Goal: Browse casually

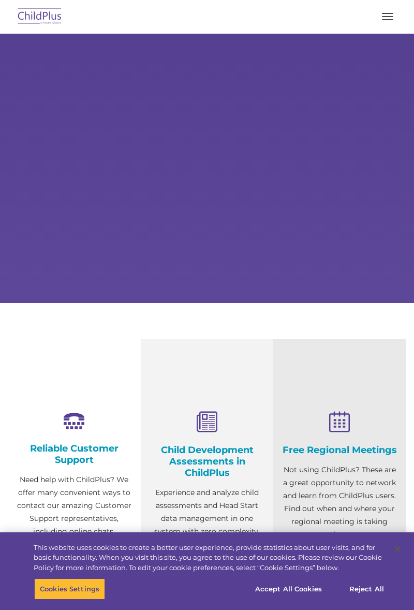
select select "MEDIUM"
type input ""
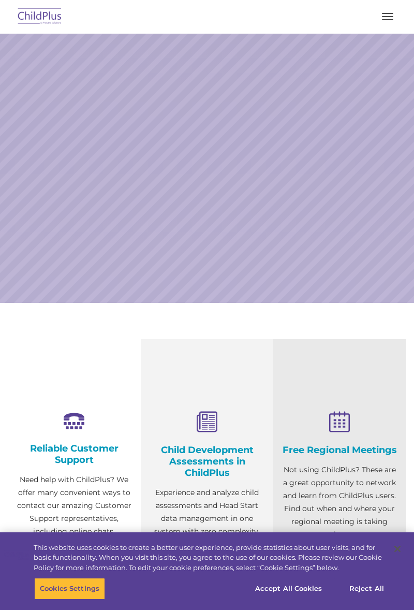
select select "MEDIUM"
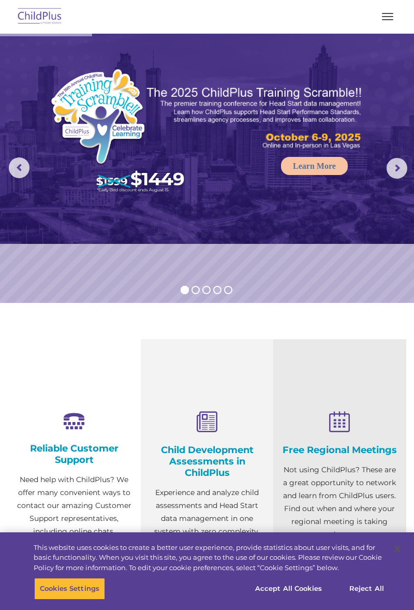
click at [394, 10] on button "button" at bounding box center [388, 16] width 22 height 17
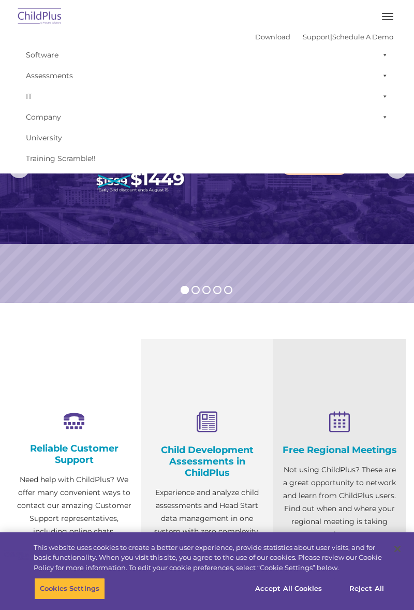
click at [306, 237] on img at bounding box center [207, 139] width 414 height 210
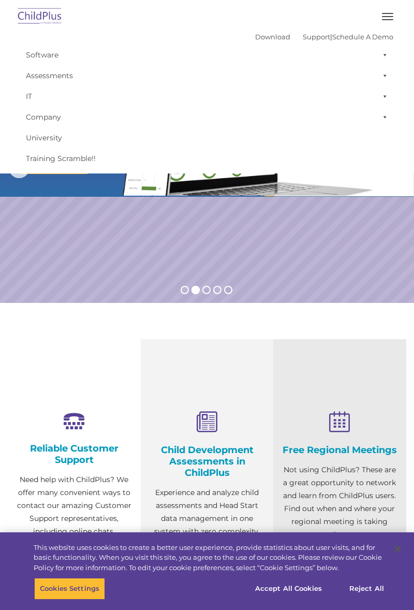
click at [393, 13] on span "button" at bounding box center [387, 13] width 11 height 1
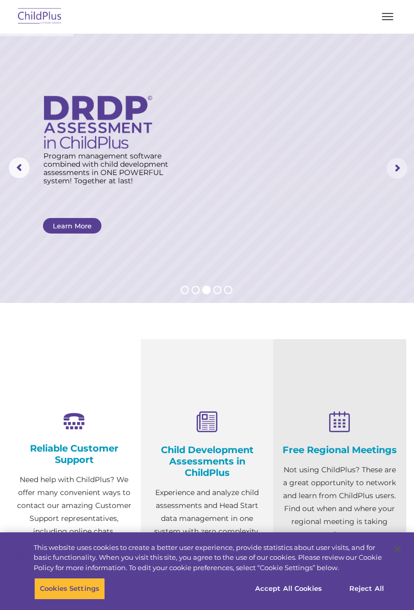
click at [399, 165] on rs-arrow at bounding box center [397, 168] width 21 height 21
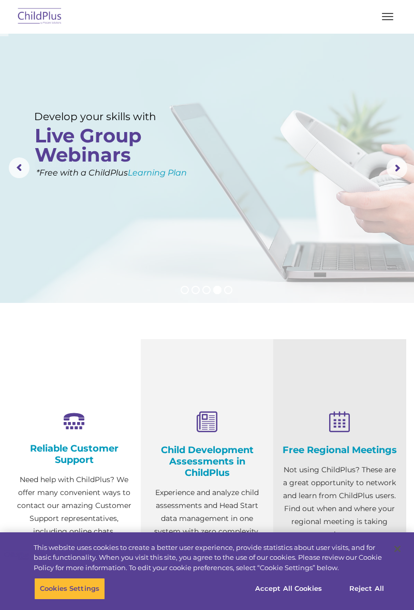
click at [398, 172] on rs-arrow at bounding box center [397, 168] width 21 height 21
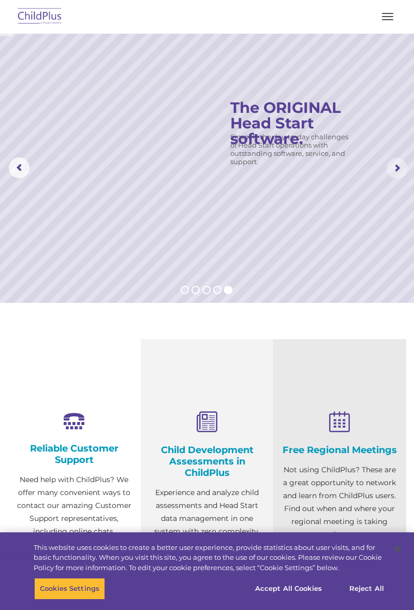
click at [398, 172] on rs-arrow at bounding box center [397, 168] width 21 height 21
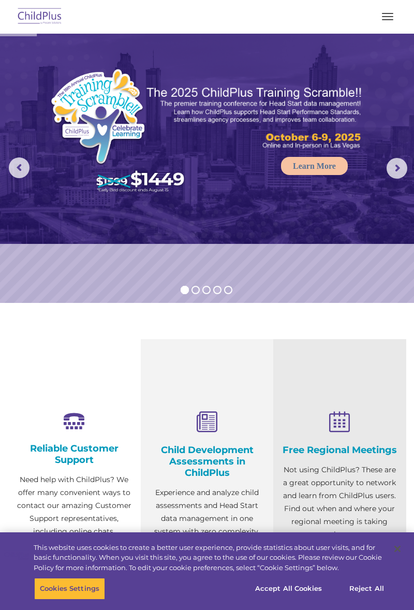
click at [396, 168] on rs-arrow at bounding box center [397, 168] width 21 height 21
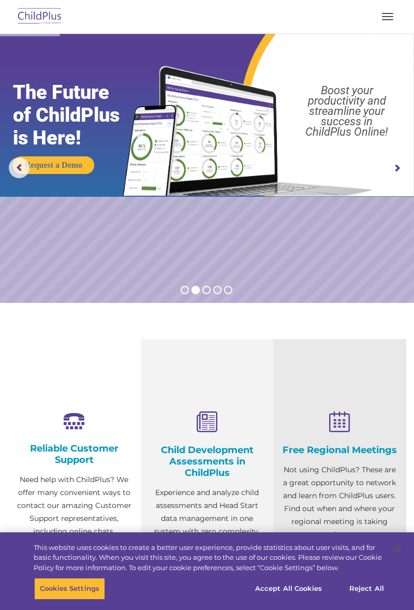
click at [386, 13] on span "button" at bounding box center [387, 13] width 11 height 1
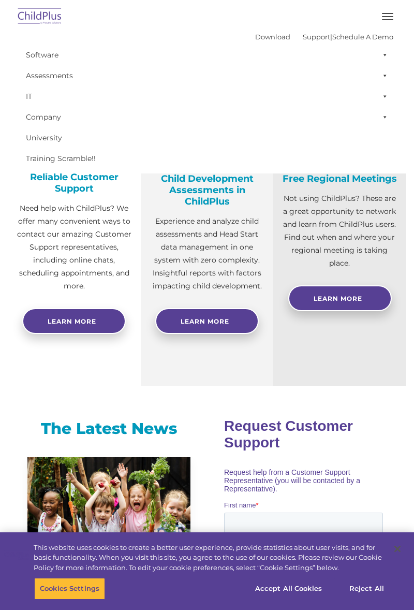
scroll to position [273, 0]
